Goal: Task Accomplishment & Management: Manage account settings

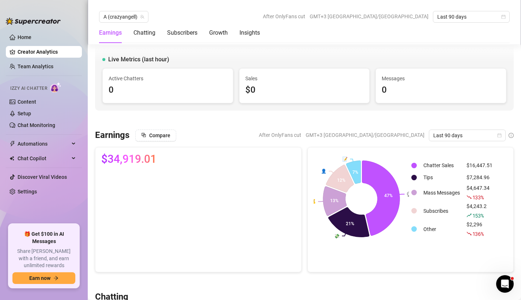
scroll to position [244, 0]
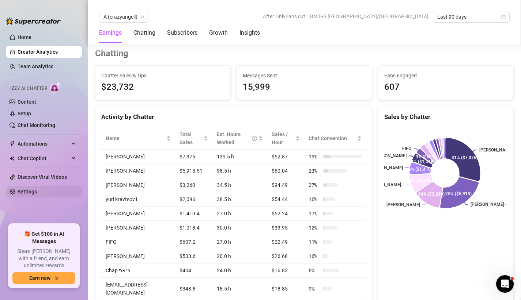
click at [37, 189] on link "Settings" at bounding box center [27, 192] width 19 height 6
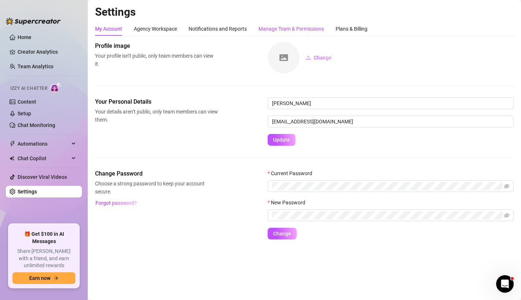
click at [277, 27] on div "Manage Team & Permissions" at bounding box center [290, 29] width 65 height 8
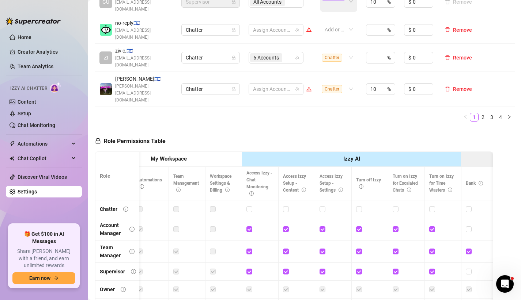
scroll to position [0, 119]
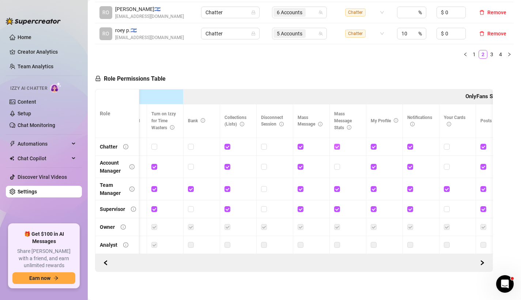
click at [337, 144] on input "checkbox" at bounding box center [336, 146] width 5 height 5
checkbox input "false"
click at [206, 76] on span "Save Permissions" at bounding box center [203, 79] width 41 height 6
click at [299, 144] on input "checkbox" at bounding box center [300, 146] width 5 height 5
checkbox input "false"
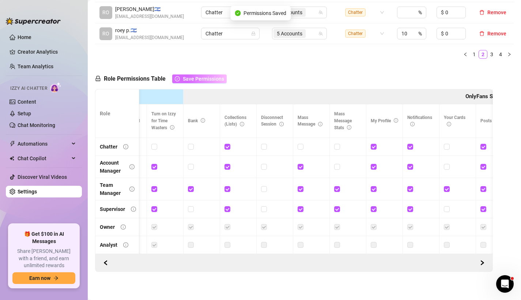
click at [208, 76] on span "Save Permissions" at bounding box center [203, 79] width 41 height 6
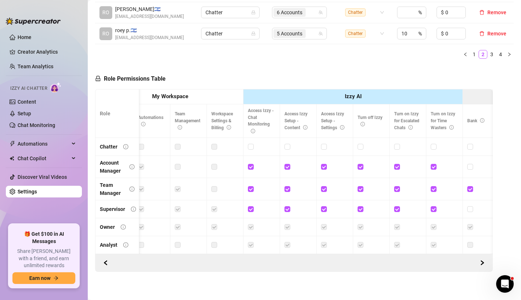
scroll to position [0, 73]
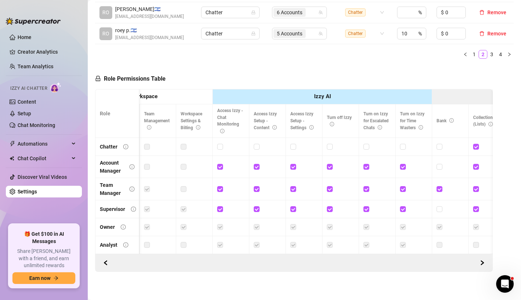
drag, startPoint x: 220, startPoint y: 159, endPoint x: 229, endPoint y: 164, distance: 10.9
click at [220, 164] on input "checkbox" at bounding box center [219, 166] width 5 height 5
checkbox input "false"
click at [256, 164] on input "checkbox" at bounding box center [256, 166] width 5 height 5
checkbox input "false"
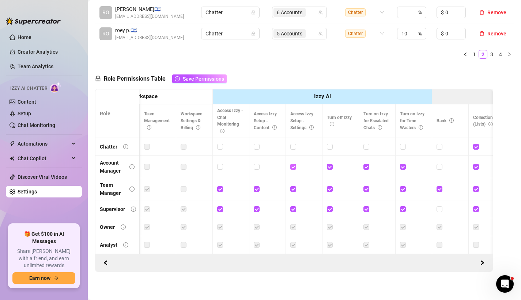
click at [295, 164] on span at bounding box center [293, 167] width 6 height 6
click at [295, 164] on input "checkbox" at bounding box center [292, 166] width 5 height 5
checkbox input "false"
click at [330, 164] on input "checkbox" at bounding box center [329, 166] width 5 height 5
checkbox input "false"
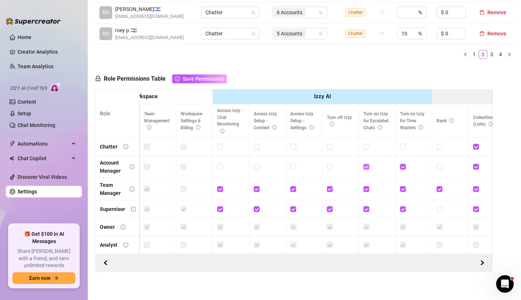
click at [365, 164] on input "checkbox" at bounding box center [365, 166] width 5 height 5
checkbox input "false"
click at [404, 164] on input "checkbox" at bounding box center [402, 166] width 5 height 5
checkbox input "false"
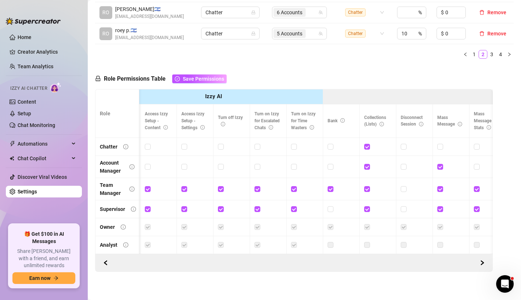
scroll to position [0, 194]
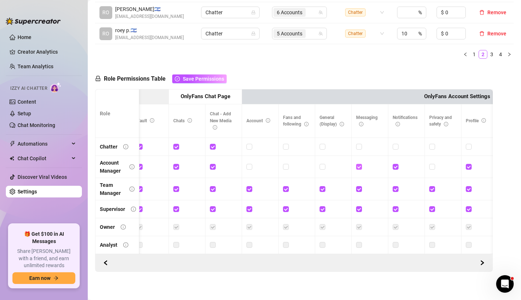
click at [358, 164] on input "checkbox" at bounding box center [358, 166] width 5 height 5
checkbox input "false"
click at [394, 164] on input "checkbox" at bounding box center [395, 166] width 5 height 5
checkbox input "false"
click at [467, 164] on input "checkbox" at bounding box center [468, 166] width 5 height 5
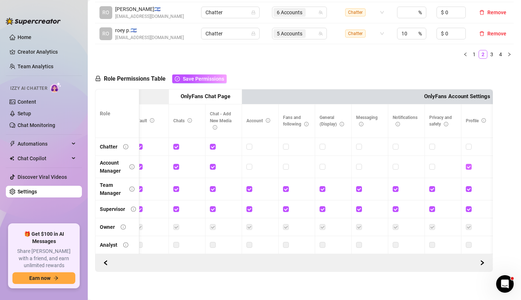
checkbox input "false"
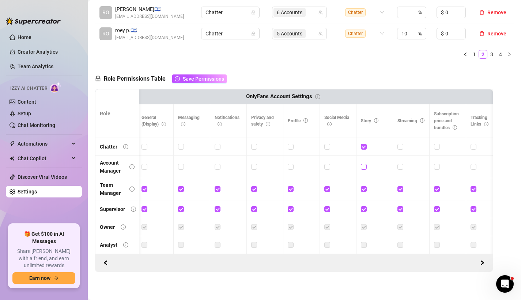
click at [364, 164] on input "checkbox" at bounding box center [363, 166] width 5 height 5
checkbox input "true"
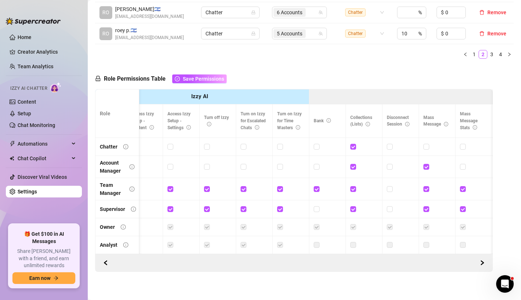
click at [195, 65] on div "Role Permissions Table Save Permissions" at bounding box center [161, 77] width 132 height 24
click at [197, 76] on span "Save Permissions" at bounding box center [203, 79] width 41 height 6
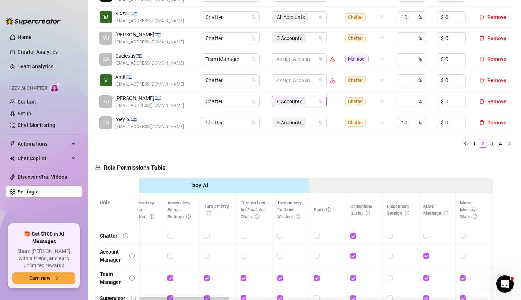
click at [294, 98] on span "6 Accounts" at bounding box center [290, 102] width 26 height 8
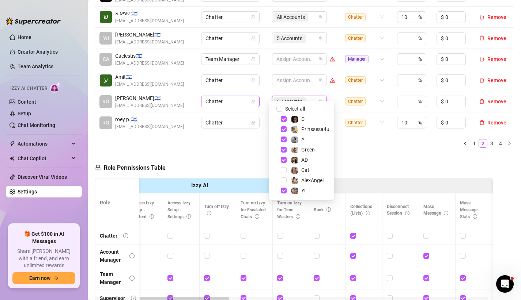
click at [222, 96] on span "Chatter" at bounding box center [230, 101] width 50 height 11
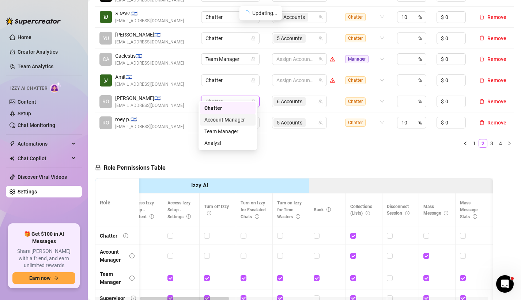
click at [237, 121] on div "Account Manager" at bounding box center [227, 120] width 47 height 8
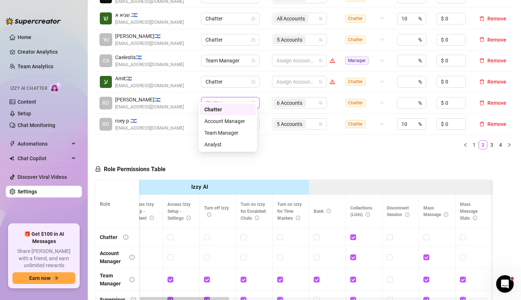
click at [219, 98] on span "Chatter" at bounding box center [230, 103] width 50 height 11
click at [230, 119] on div "Account Manager" at bounding box center [227, 121] width 47 height 8
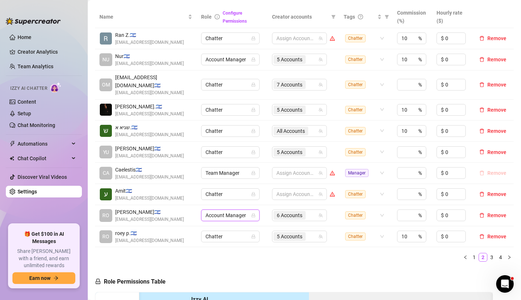
click at [484, 169] on button "Remove" at bounding box center [492, 173] width 33 height 9
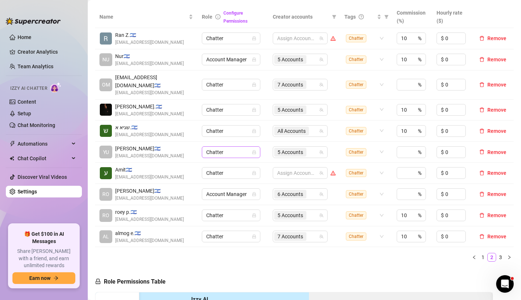
click at [233, 147] on span "Chatter" at bounding box center [231, 152] width 50 height 11
click at [234, 171] on div "Account Manager" at bounding box center [228, 171] width 47 height 8
click at [496, 254] on link "3" at bounding box center [500, 258] width 8 height 8
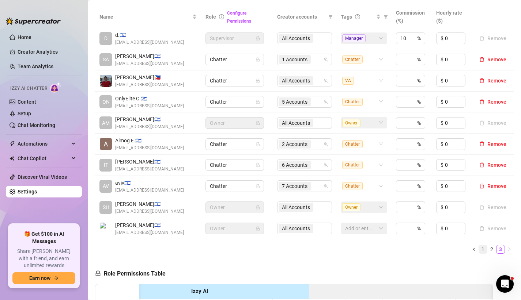
click at [480, 250] on link "1" at bounding box center [483, 250] width 8 height 8
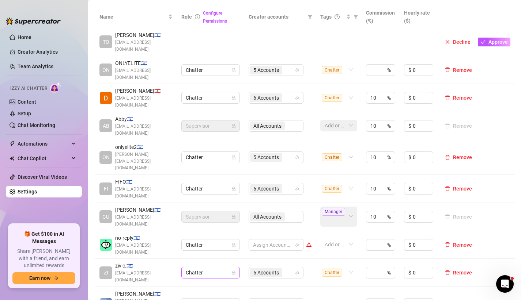
click at [223, 268] on span "Chatter" at bounding box center [211, 273] width 50 height 11
click at [200, 248] on div "Account Manager" at bounding box center [210, 246] width 47 height 8
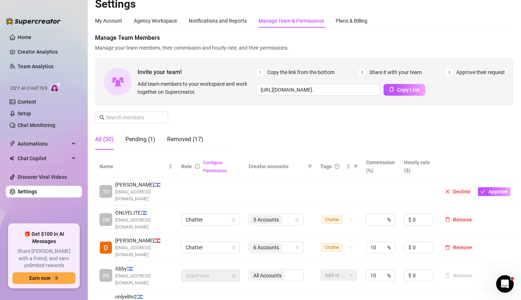
click at [211, 163] on link "Configure Permissions" at bounding box center [215, 166] width 24 height 13
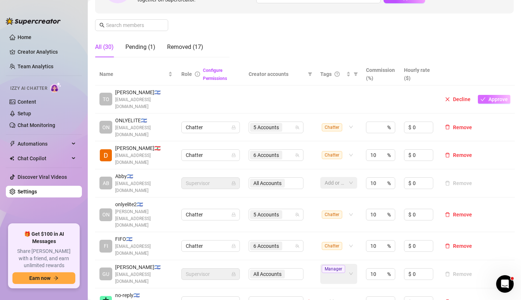
click at [493, 99] on button "Approve" at bounding box center [494, 99] width 33 height 9
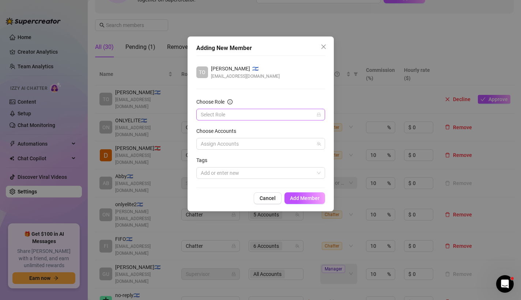
click at [246, 110] on input "Choose Role" at bounding box center [257, 114] width 113 height 11
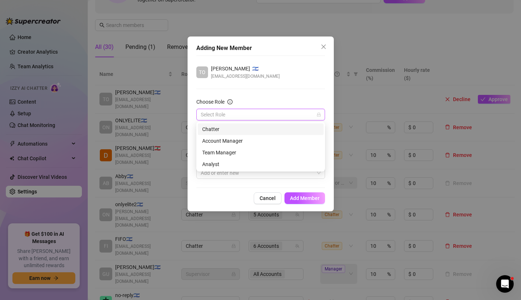
click at [242, 133] on div "Chatter" at bounding box center [260, 129] width 117 height 8
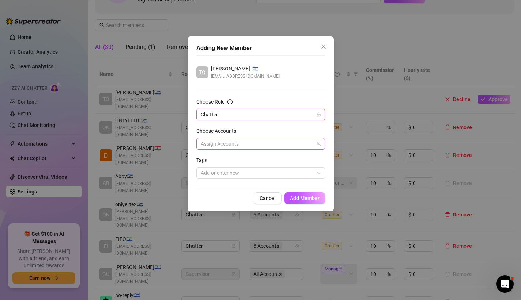
click at [239, 143] on div at bounding box center [257, 144] width 118 height 10
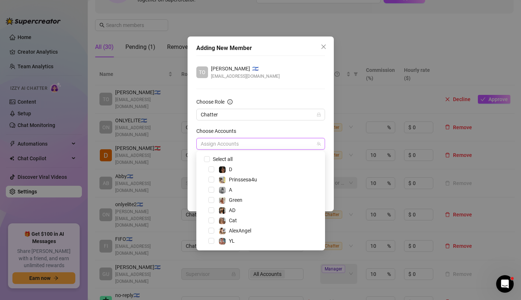
click at [245, 135] on div "Choose Accounts" at bounding box center [260, 132] width 129 height 11
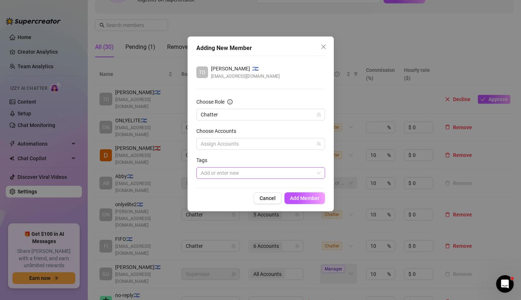
click at [235, 178] on div at bounding box center [257, 173] width 118 height 10
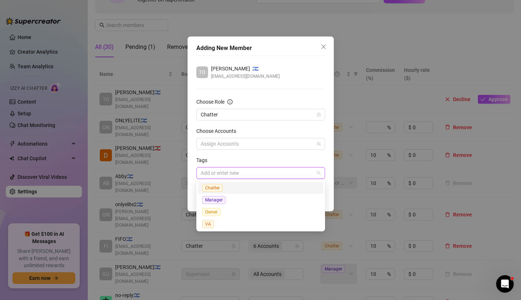
click at [236, 190] on div "Chatter" at bounding box center [260, 188] width 117 height 8
click at [291, 159] on div "Tags" at bounding box center [260, 161] width 129 height 11
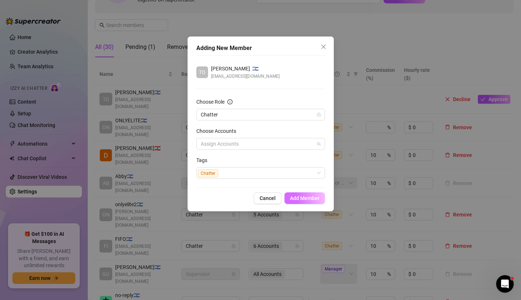
click at [311, 198] on span "Add Member" at bounding box center [305, 199] width 30 height 6
